Goal: Find contact information: Find contact information

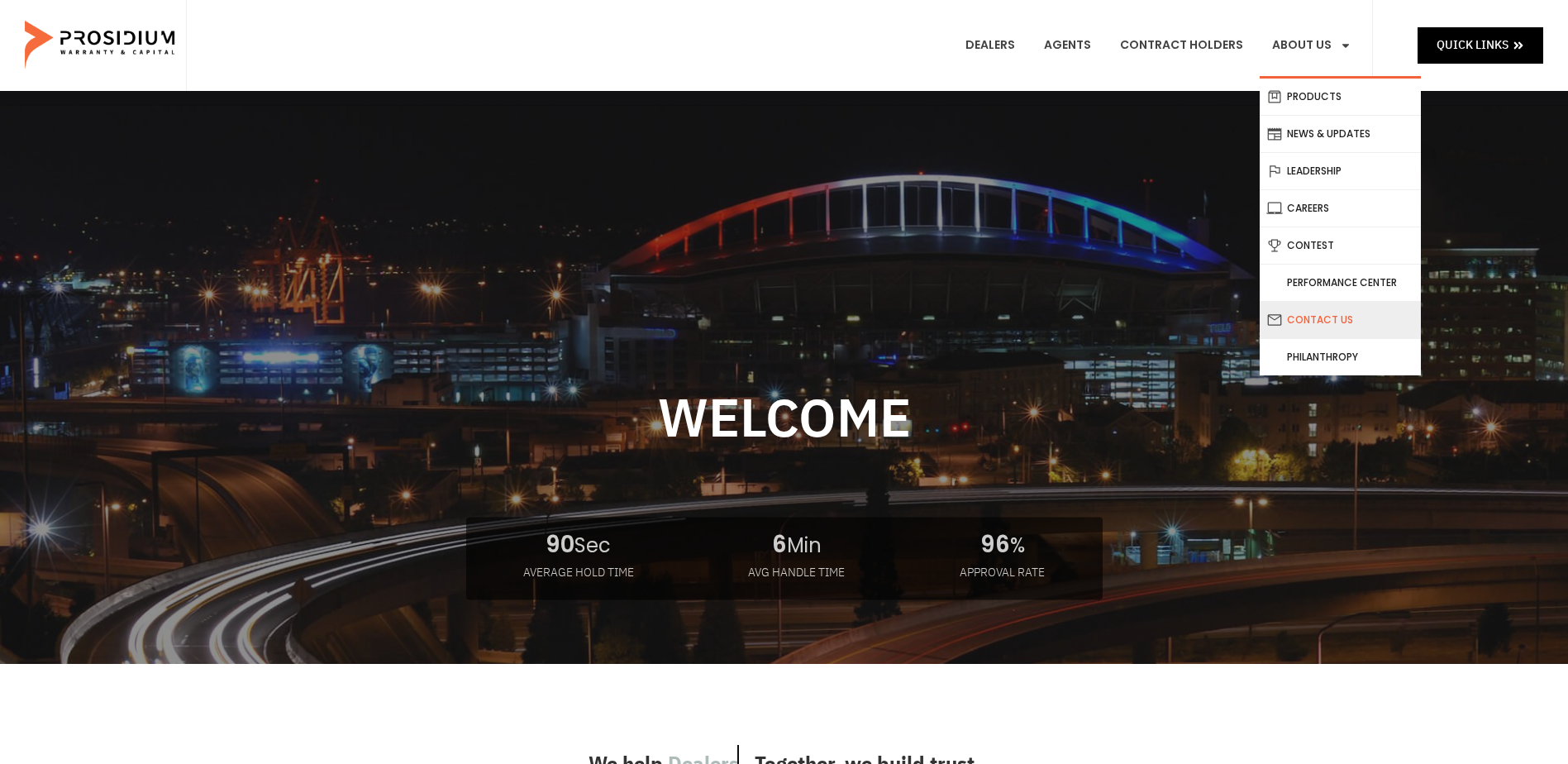
click at [1315, 322] on link "Contact Us" at bounding box center [1340, 319] width 161 height 36
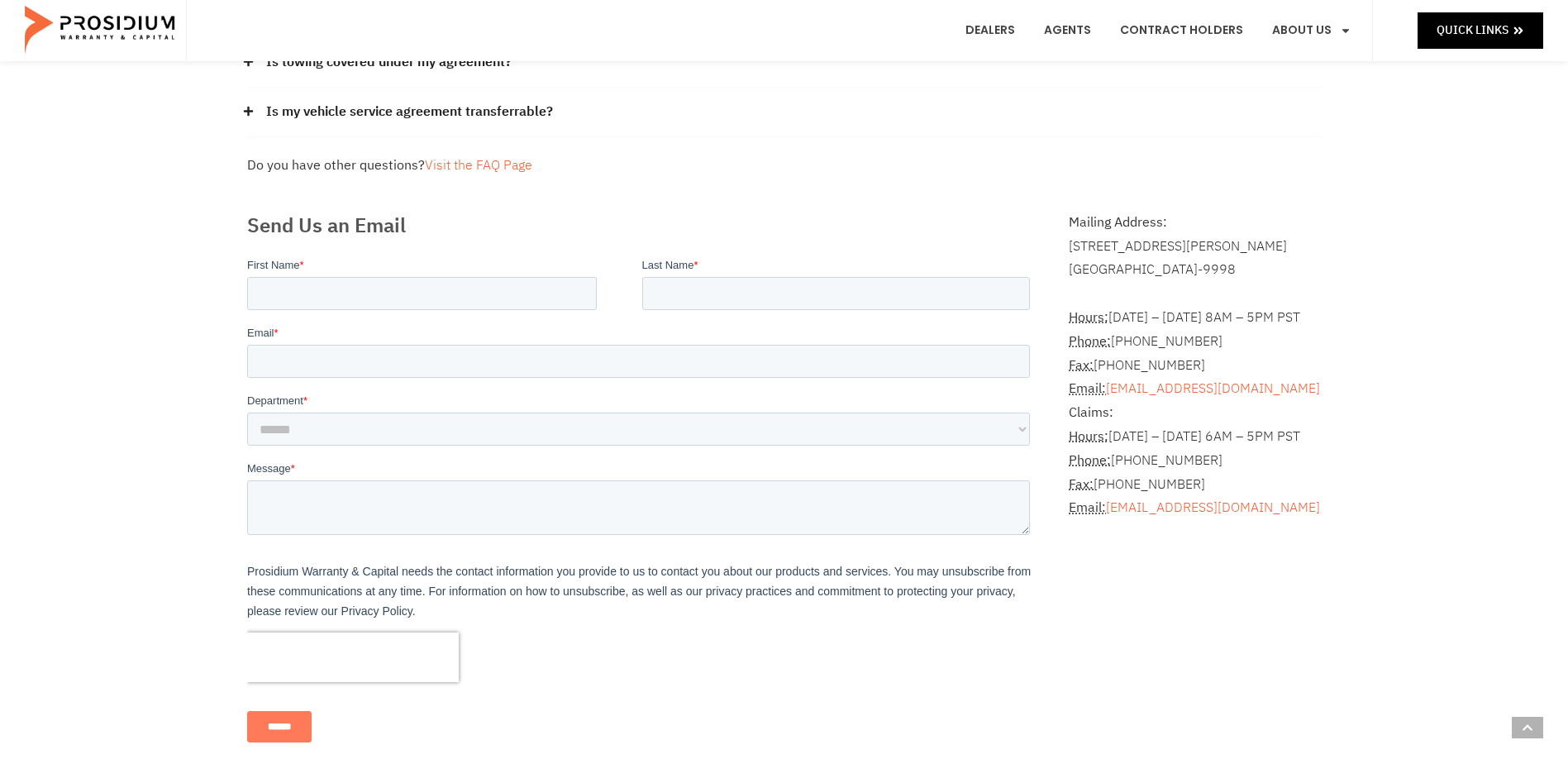
scroll to position [330, 0]
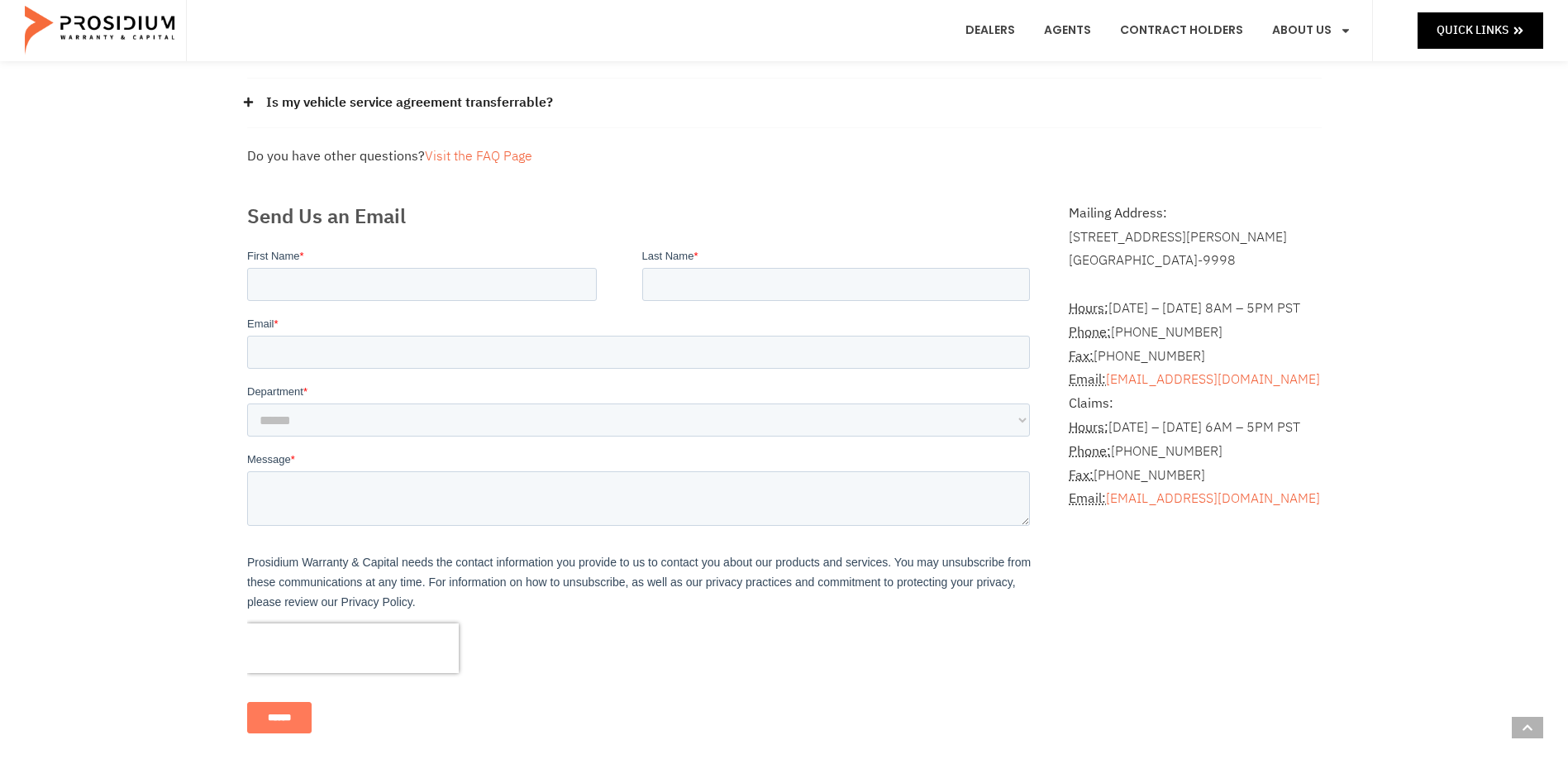
click at [112, 541] on div "Frequently Asked Questions How can I get a copy of my contract? Please contact …" at bounding box center [784, 291] width 1568 height 1062
click at [78, 530] on div "Frequently Asked Questions How can I get a copy of my contract? Please contact …" at bounding box center [784, 291] width 1568 height 1062
